Goal: Task Accomplishment & Management: Manage account settings

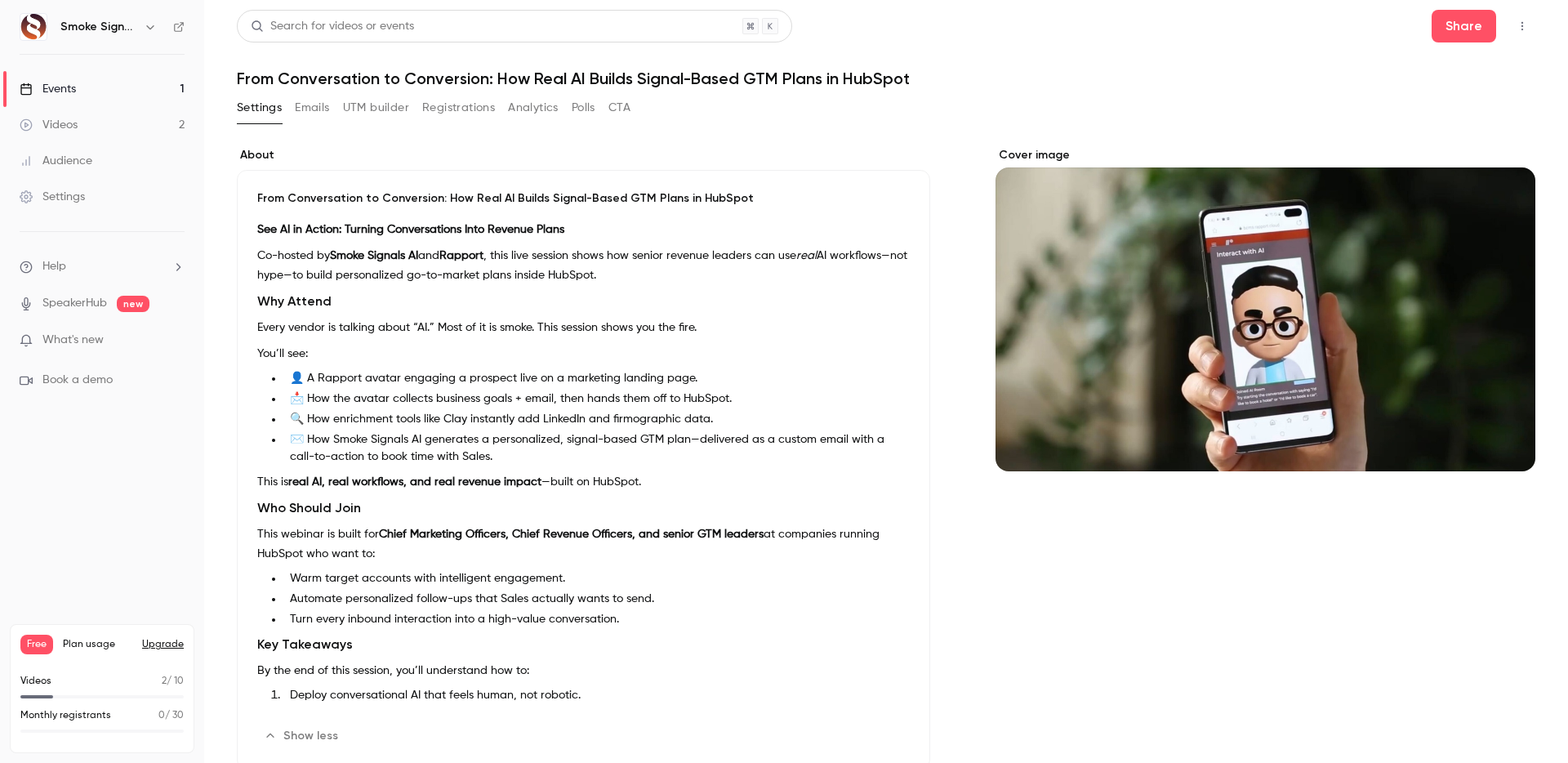
scroll to position [17, 0]
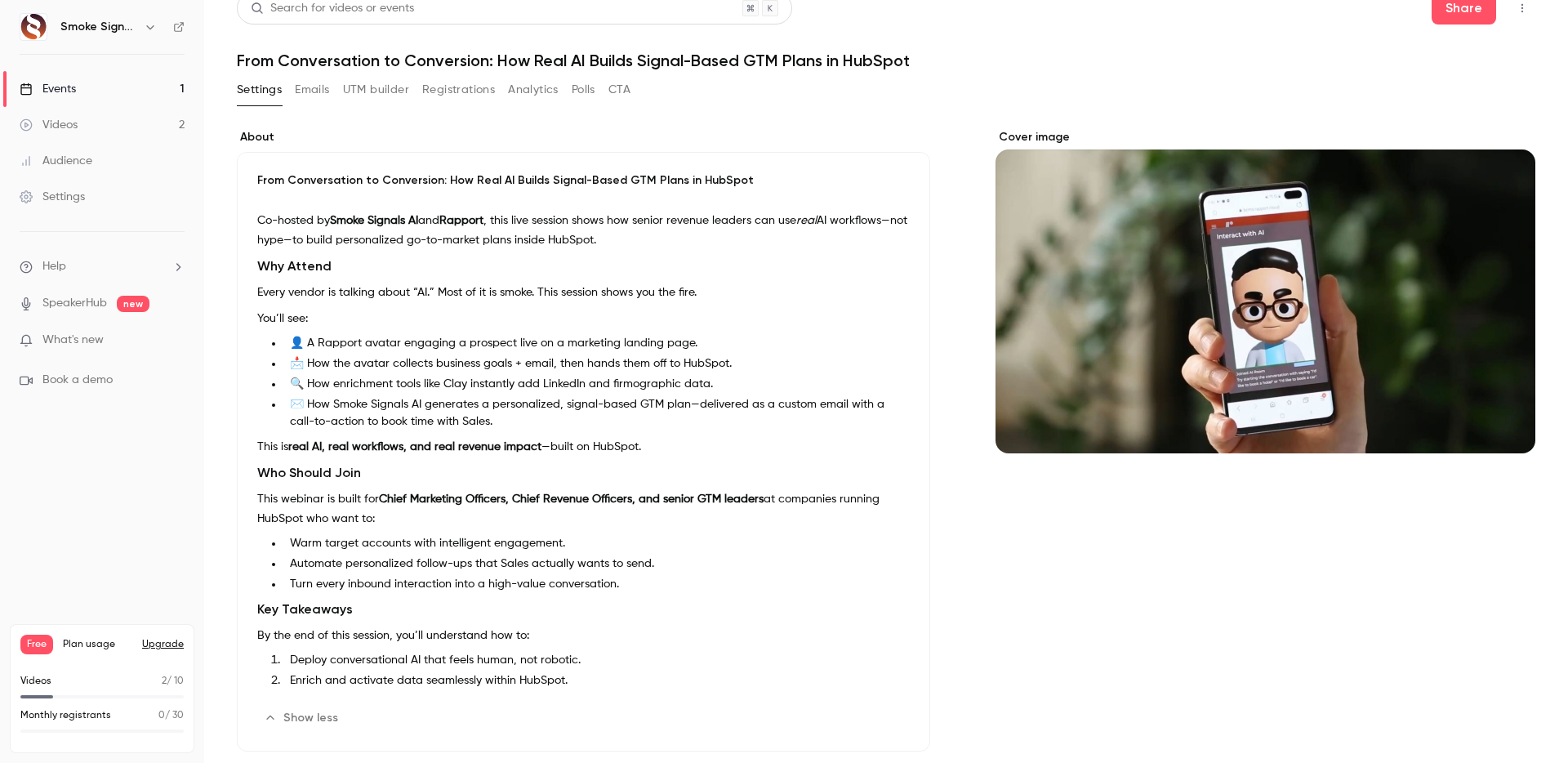
click at [95, 82] on link "Events 1" at bounding box center [102, 89] width 204 height 36
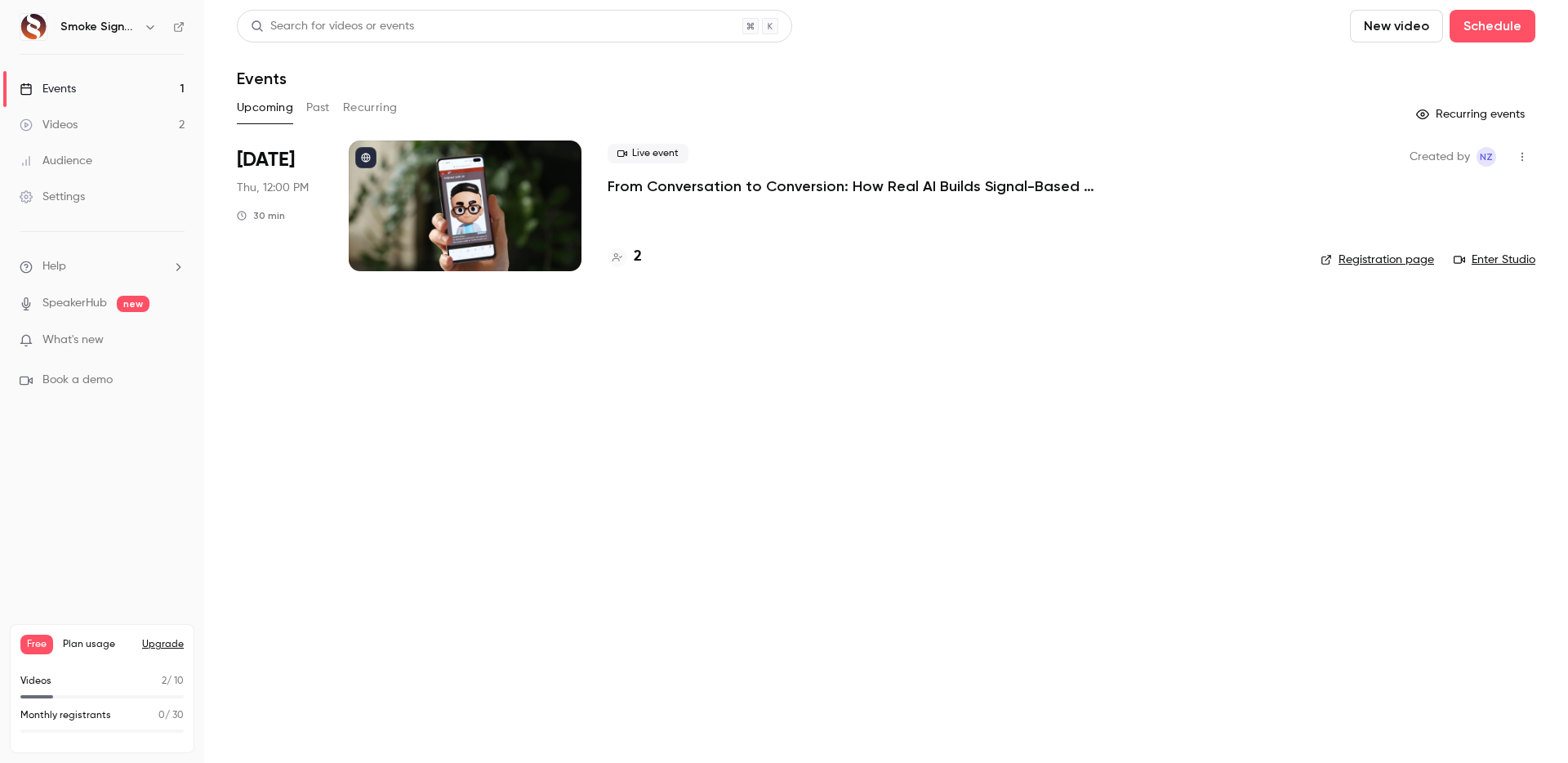
click at [406, 207] on div at bounding box center [464, 205] width 233 height 130
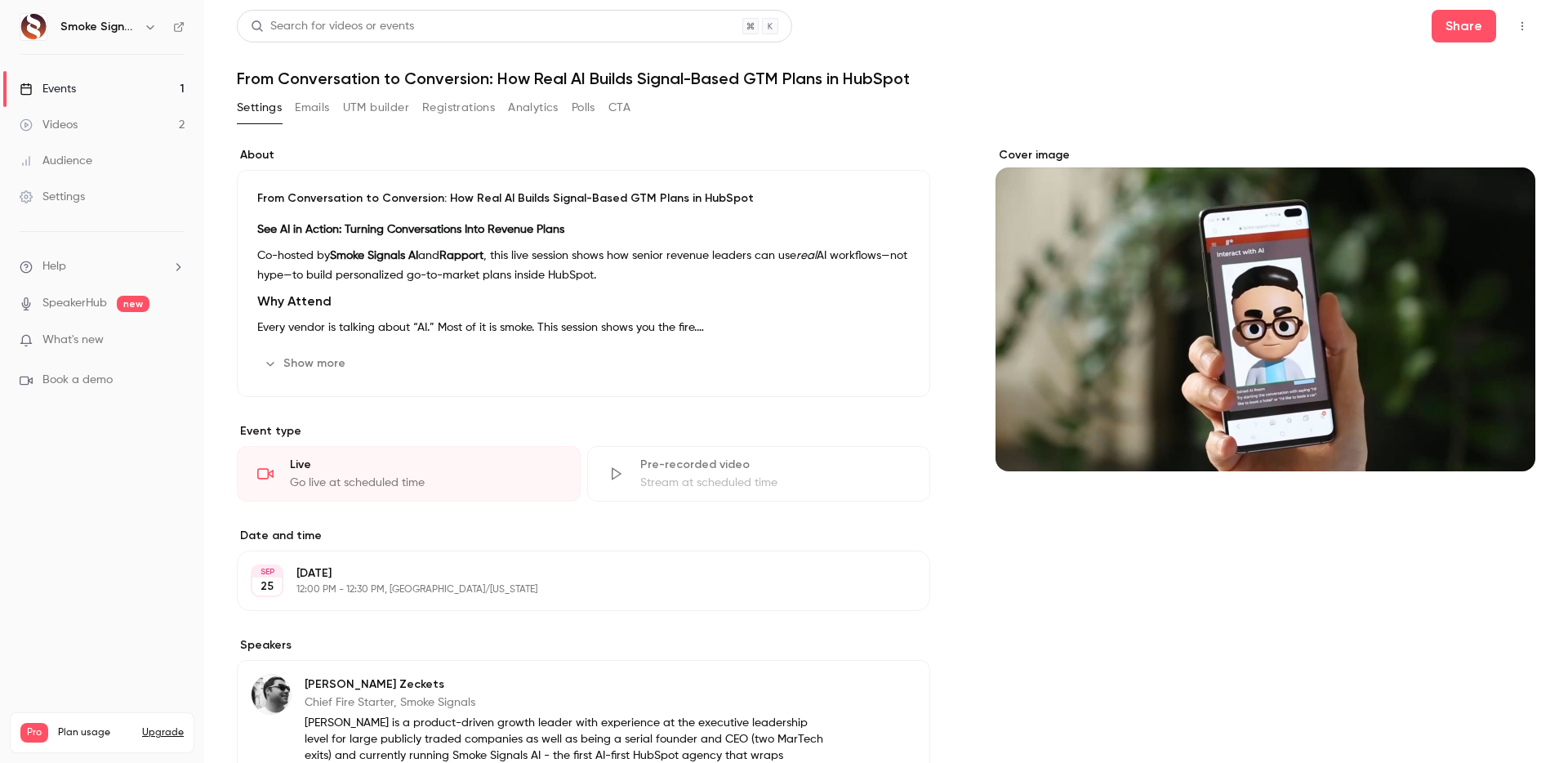
click at [470, 114] on button "Registrations" at bounding box center [458, 107] width 72 height 26
